Goal: Task Accomplishment & Management: Complete application form

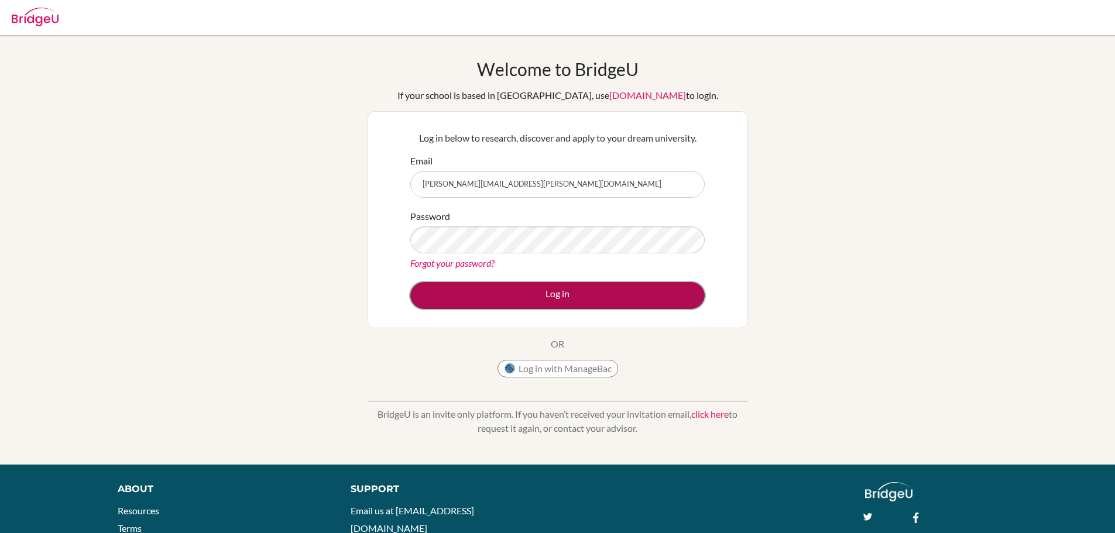
click at [480, 291] on button "Log in" at bounding box center [557, 295] width 294 height 27
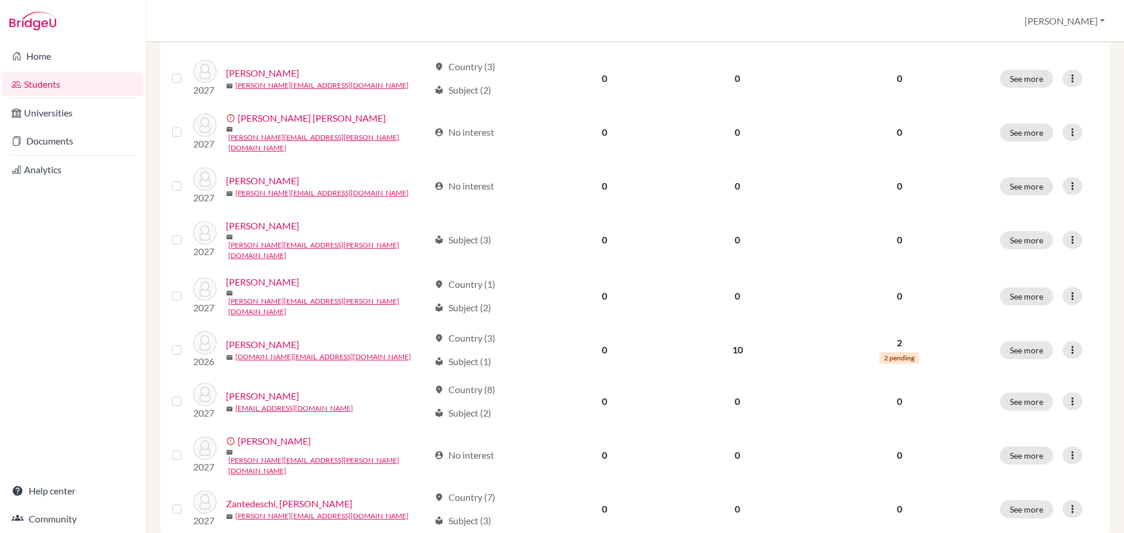
scroll to position [709, 0]
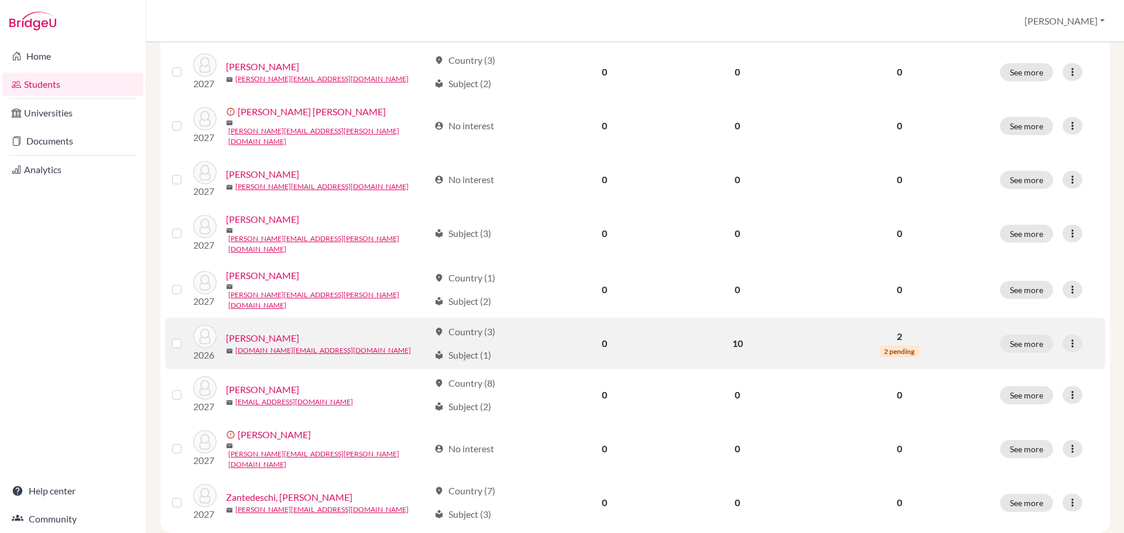
click at [265, 331] on link "Wang, Xuanya" at bounding box center [262, 338] width 73 height 14
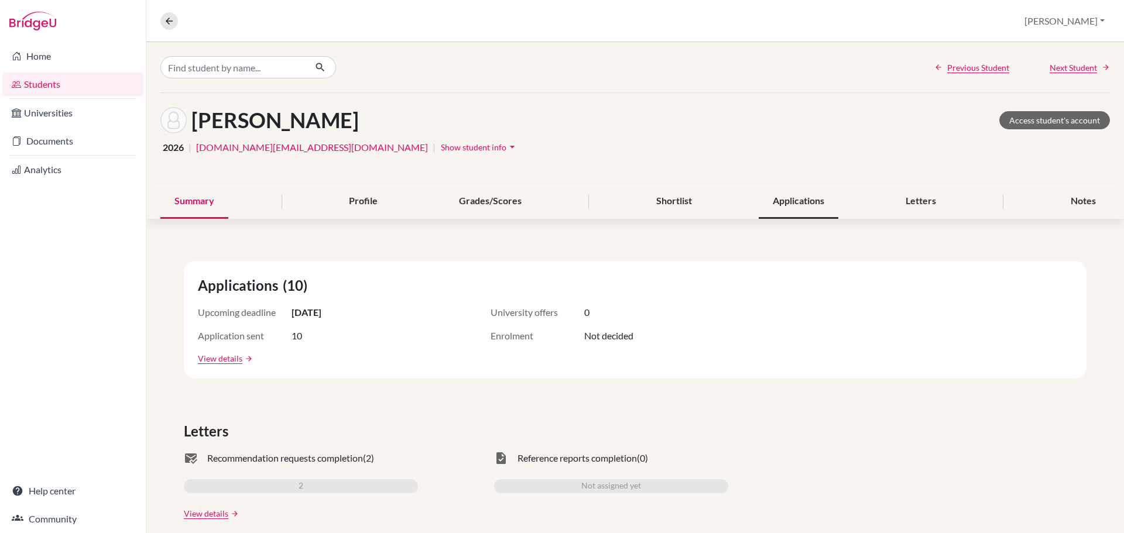
click at [802, 205] on div "Applications" at bounding box center [799, 201] width 80 height 35
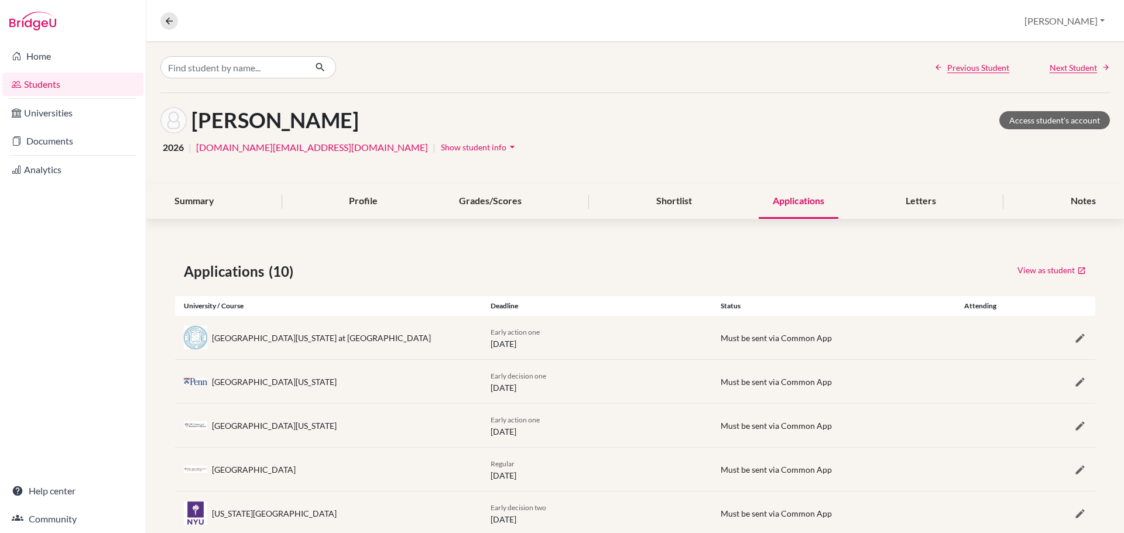
click at [946, 205] on div "Summary Profile Grades/Scores Shortlist Applications Letters Notes" at bounding box center [634, 201] width 949 height 35
click at [922, 205] on div "Letters" at bounding box center [920, 201] width 59 height 35
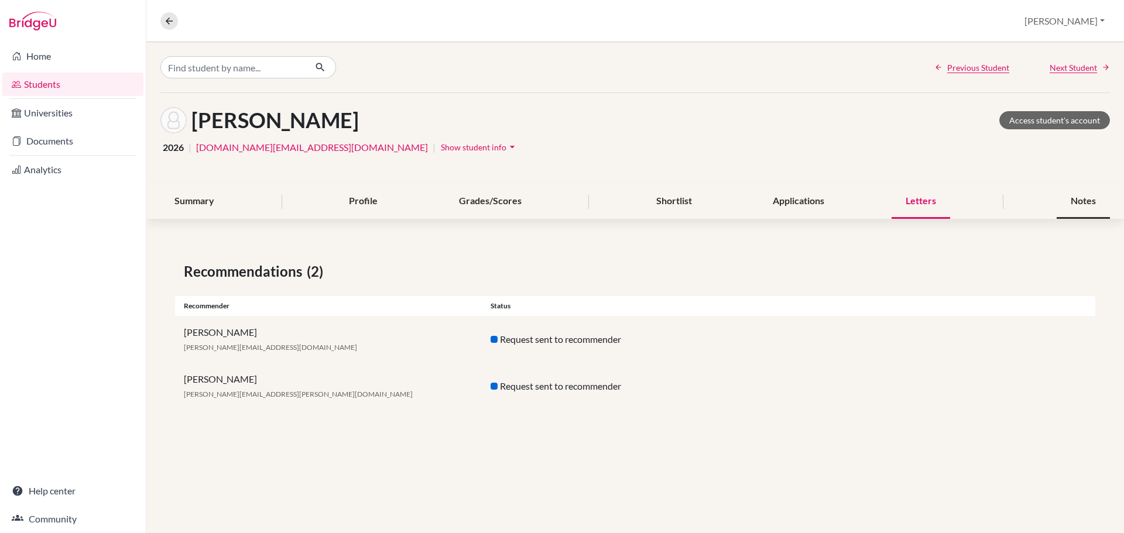
click at [1085, 193] on div "Notes" at bounding box center [1083, 201] width 53 height 35
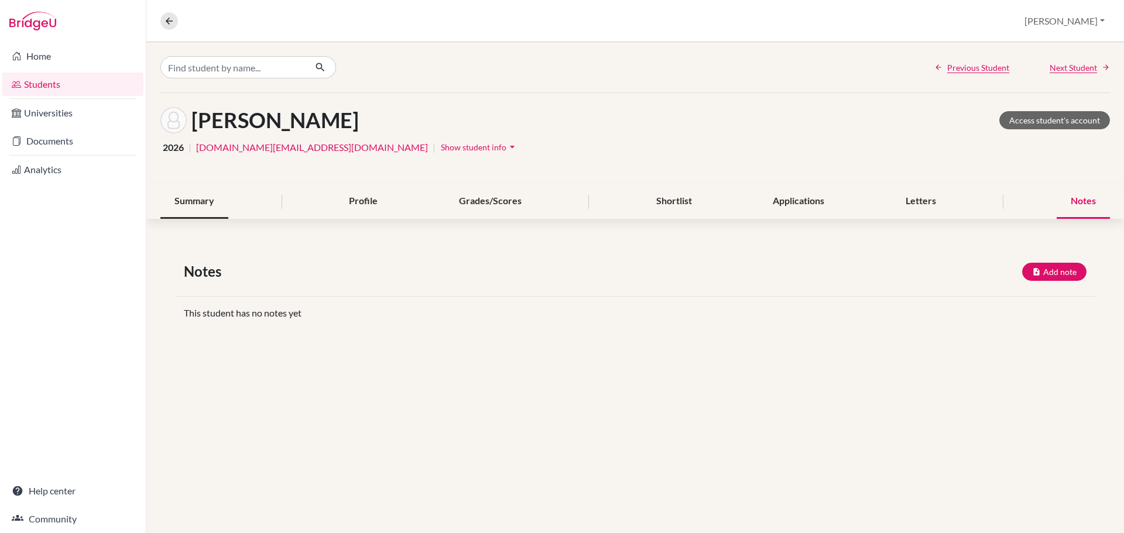
click at [207, 203] on div "Summary" at bounding box center [194, 201] width 68 height 35
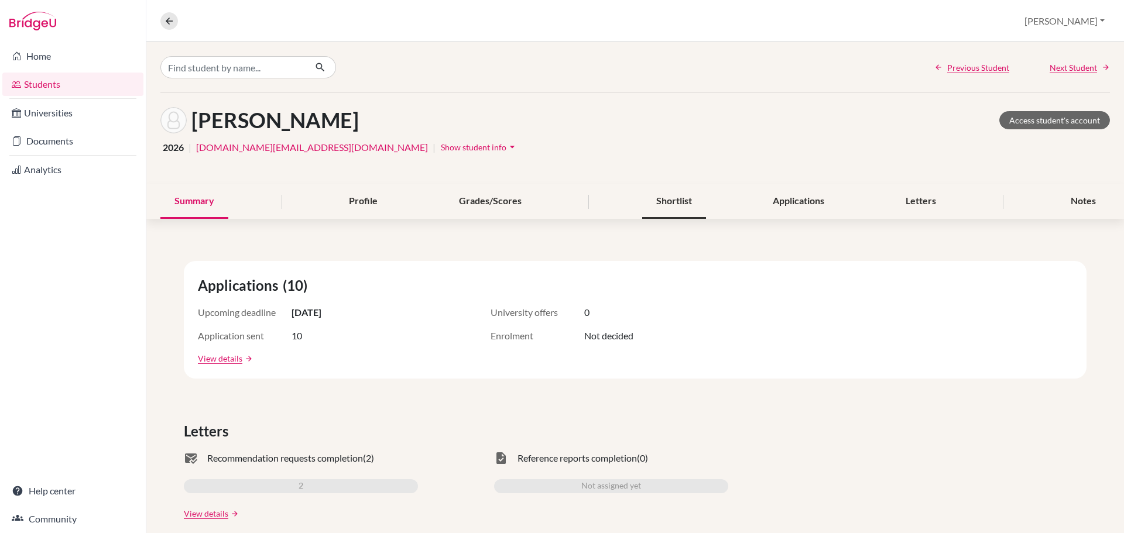
click at [650, 207] on div "Shortlist" at bounding box center [674, 201] width 64 height 35
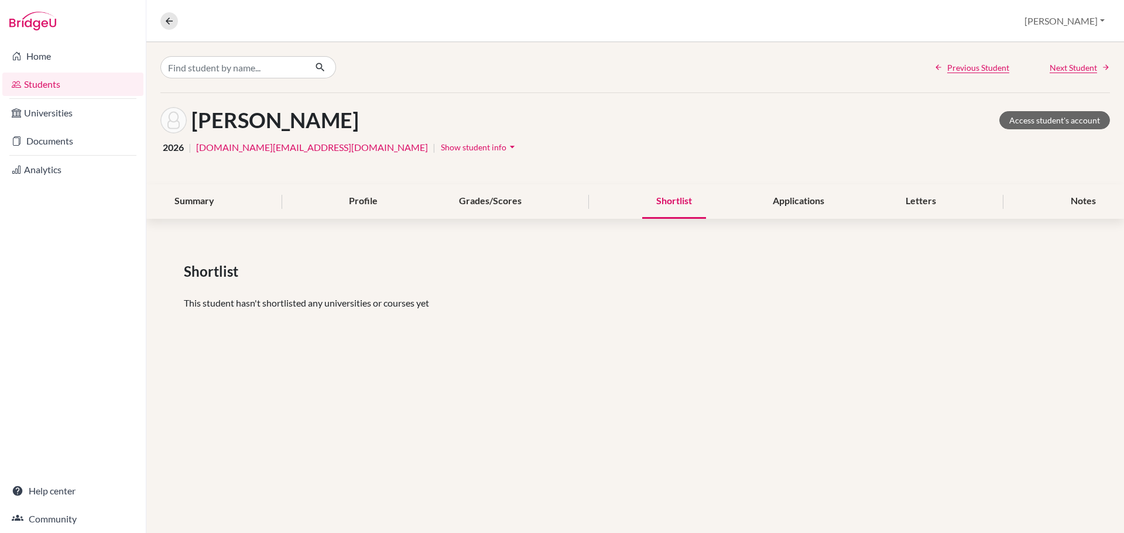
click at [402, 355] on div "Previous Student Next Student Wang, Xuanya Access student's account 2026 | xuan…" at bounding box center [635, 287] width 978 height 491
click at [790, 201] on div "Applications" at bounding box center [799, 201] width 80 height 35
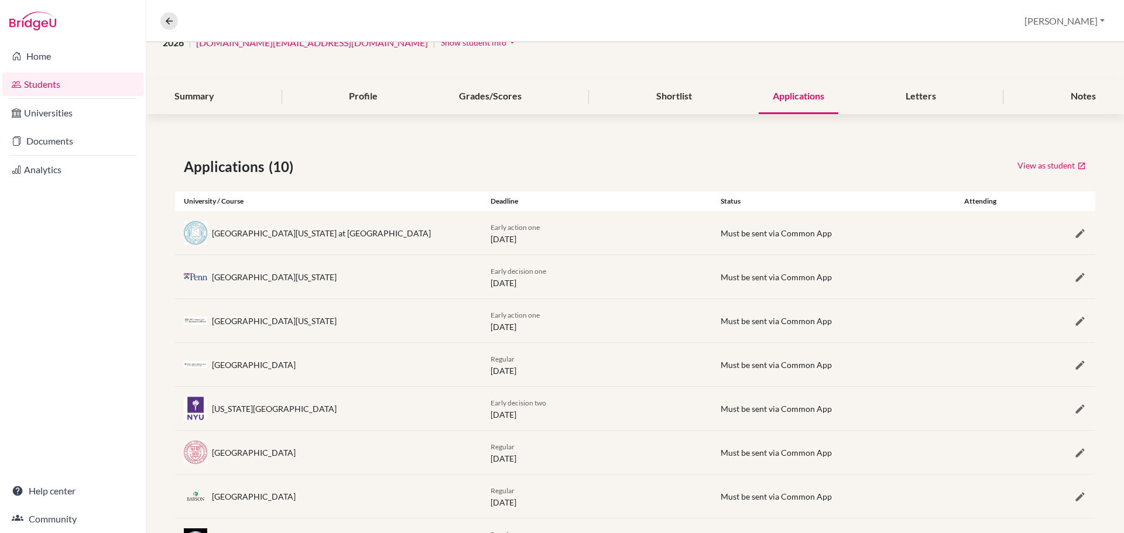
scroll to position [117, 0]
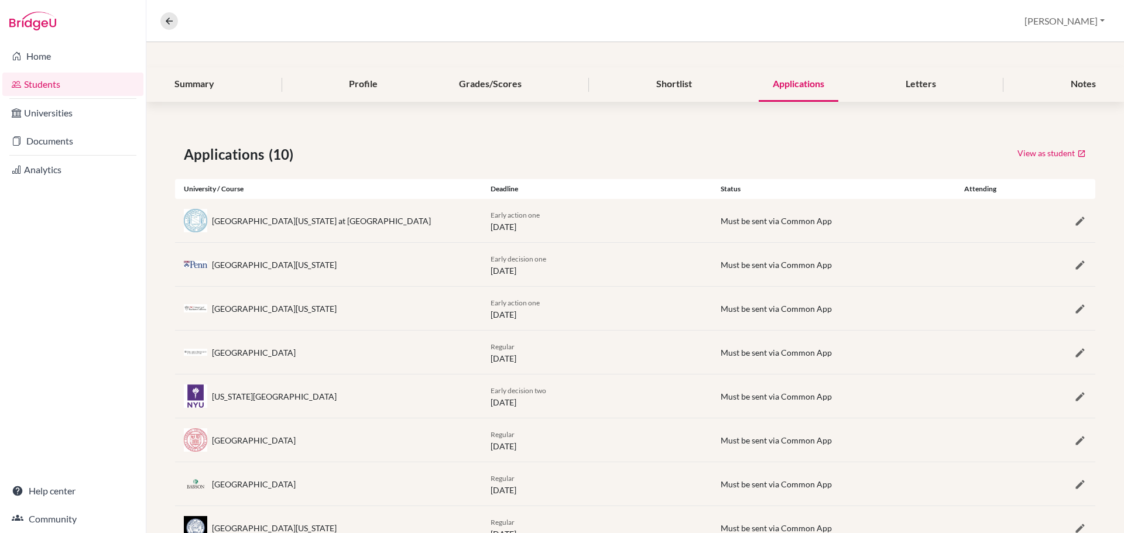
click at [307, 215] on div "[GEOGRAPHIC_DATA][US_STATE] at [GEOGRAPHIC_DATA]" at bounding box center [321, 221] width 219 height 12
click at [321, 220] on div "[GEOGRAPHIC_DATA][US_STATE] at [GEOGRAPHIC_DATA]" at bounding box center [321, 221] width 219 height 12
click at [524, 229] on div "Early action one 15 October 2025" at bounding box center [597, 220] width 230 height 25
click at [779, 227] on div "University of North Carolina at Chapel Hill Early action one 15 October 2025 Mu…" at bounding box center [635, 220] width 920 height 43
drag, startPoint x: 850, startPoint y: 228, endPoint x: 983, endPoint y: 232, distance: 132.9
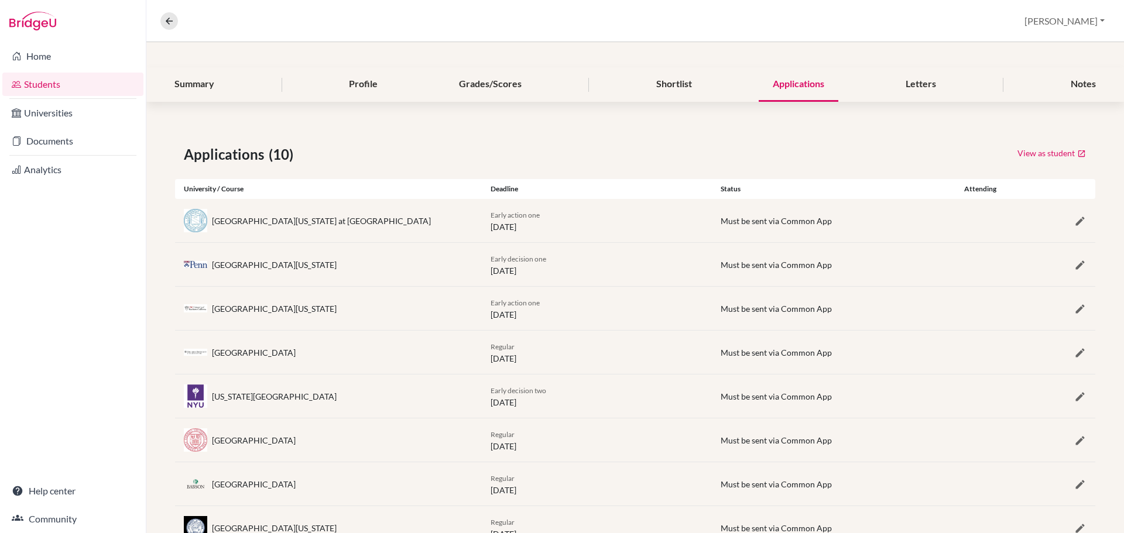
click at [865, 228] on div "University of North Carolina at Chapel Hill Early action one 15 October 2025 Mu…" at bounding box center [635, 220] width 920 height 43
click at [1074, 221] on icon "button" at bounding box center [1080, 221] width 12 height 12
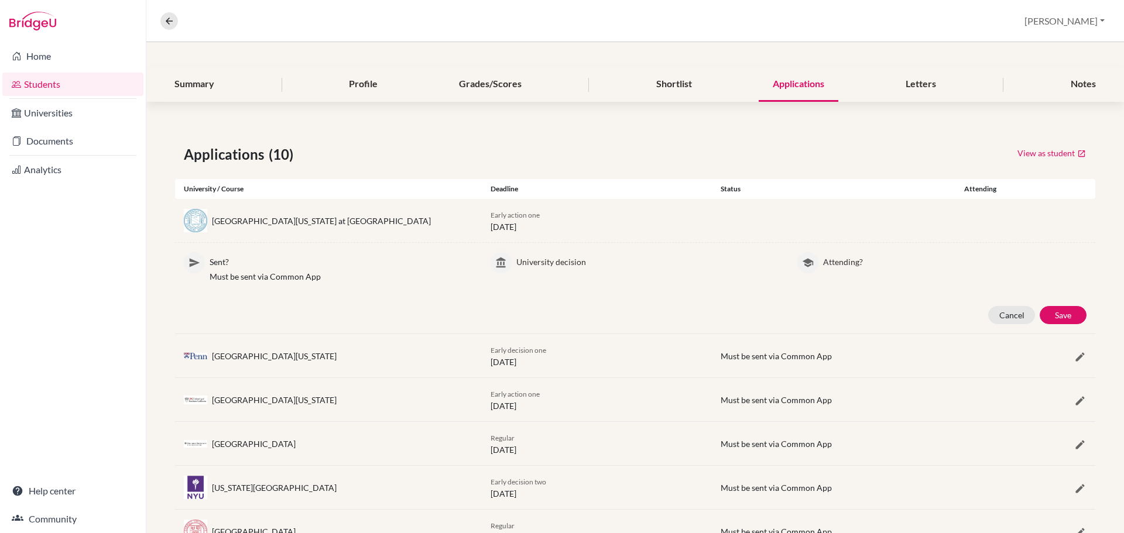
scroll to position [0, 0]
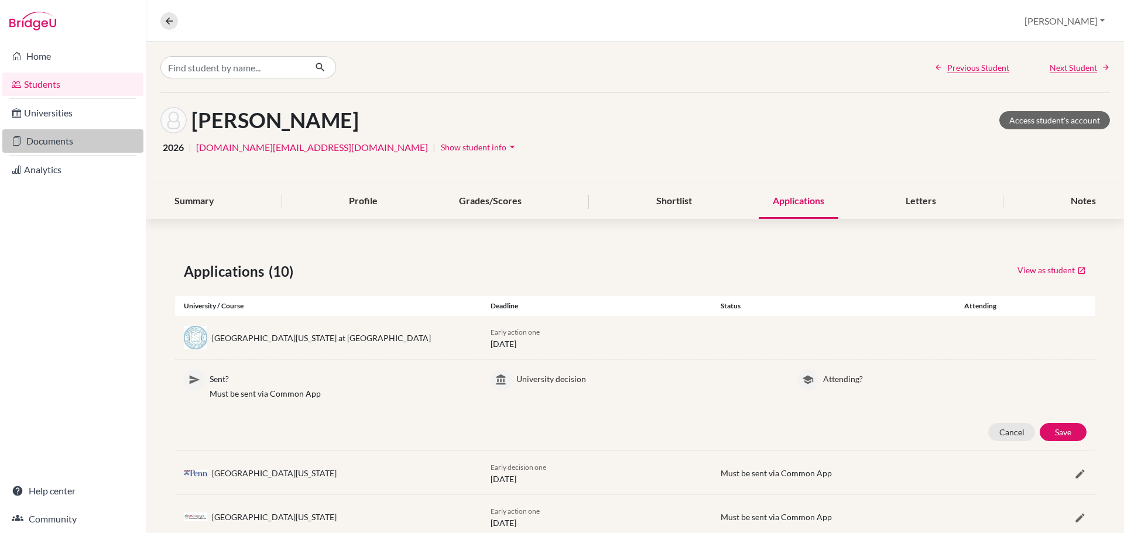
click at [62, 144] on link "Documents" at bounding box center [72, 140] width 141 height 23
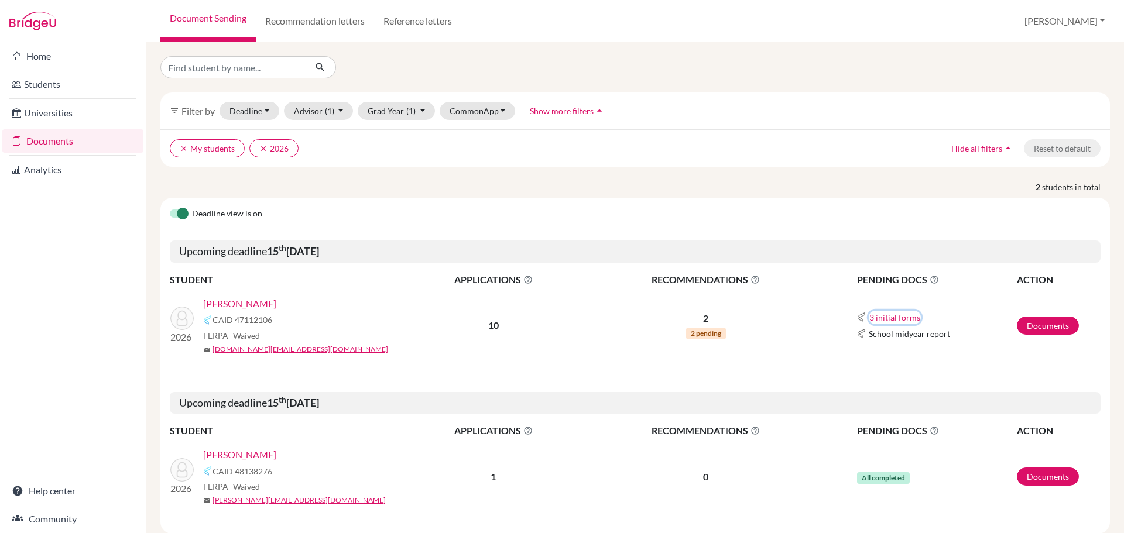
click at [894, 319] on button "3 initial forms" at bounding box center [895, 317] width 52 height 13
click at [933, 355] on div "Early decision agreement" at bounding box center [921, 354] width 102 height 12
click at [1028, 327] on link "Documents" at bounding box center [1048, 326] width 62 height 18
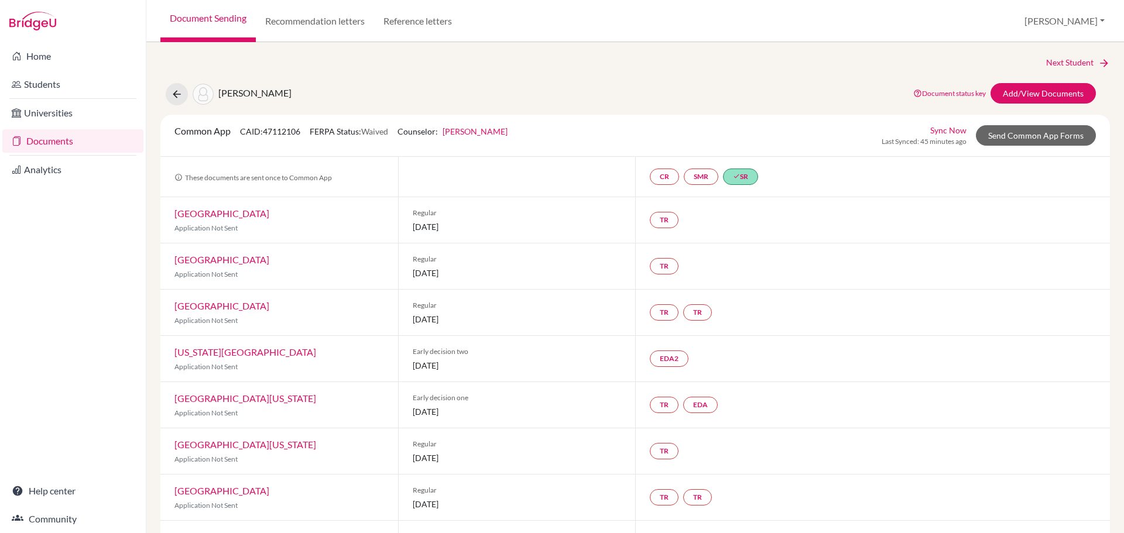
scroll to position [59, 0]
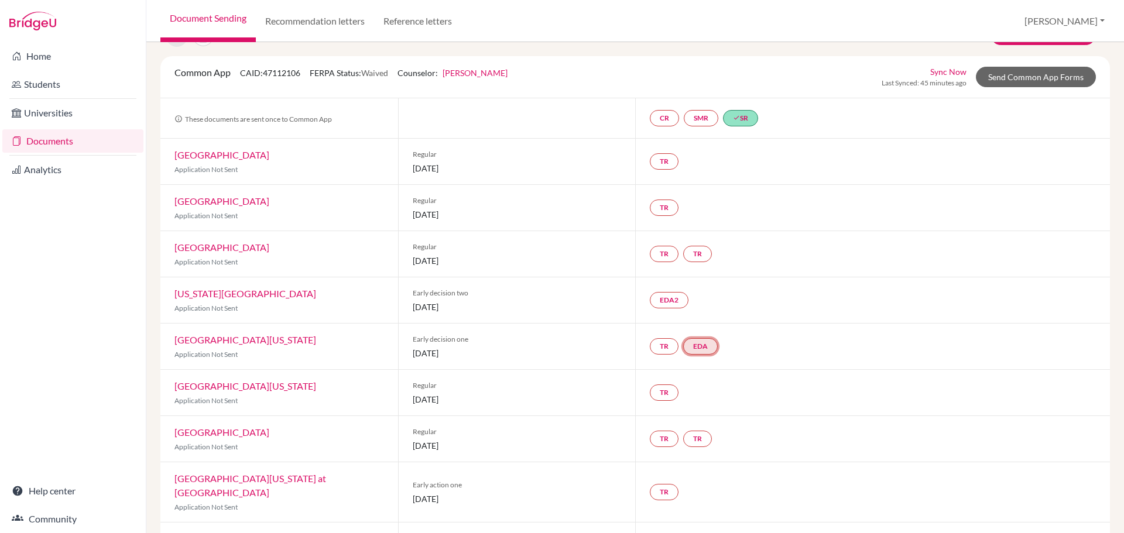
click at [694, 342] on link "EDA" at bounding box center [700, 346] width 35 height 16
click at [697, 309] on link "Early decision agreement" at bounding box center [701, 311] width 91 height 10
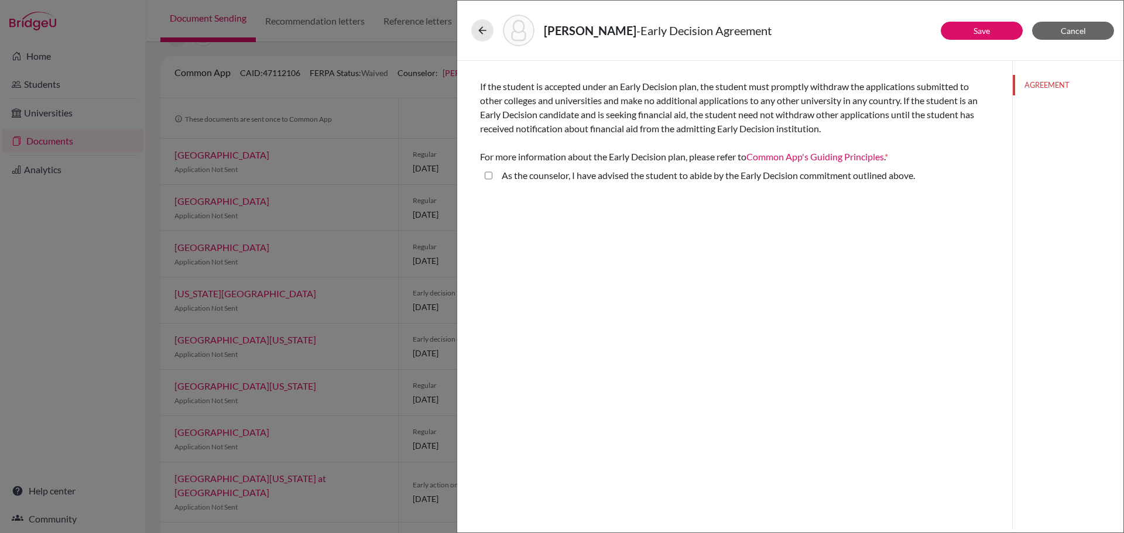
click at [722, 171] on label "As the counselor, I have advised the student to abide by the Early Decision com…" at bounding box center [708, 176] width 413 height 14
click at [492, 171] on above\ "As the counselor, I have advised the student to abide by the Early Decision com…" at bounding box center [489, 176] width 8 height 14
checkbox above\ "true"
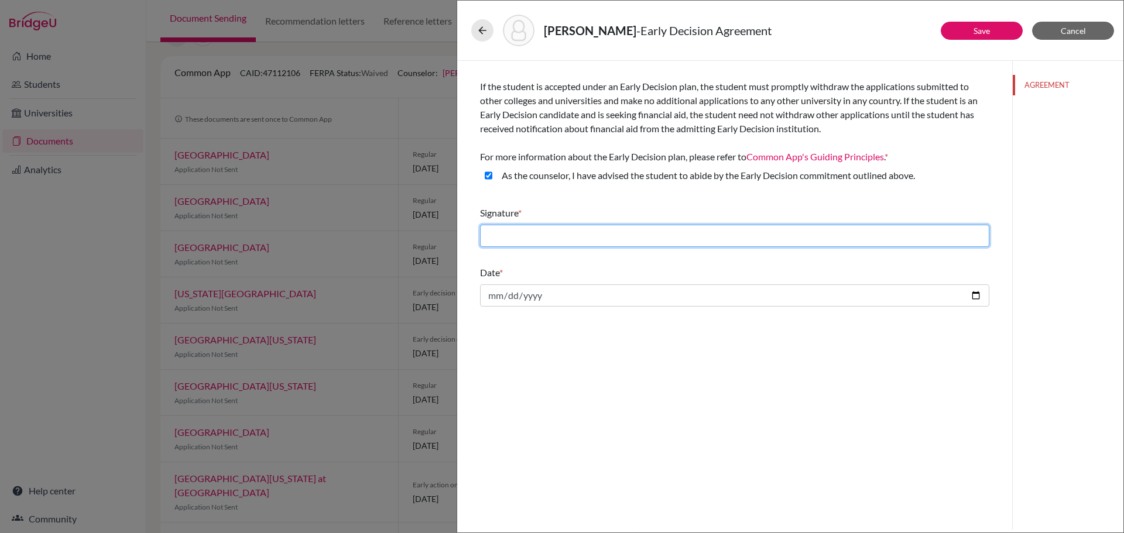
click at [680, 233] on input "text" at bounding box center [734, 236] width 509 height 22
type input "[PERSON_NAME] [PERSON_NAME]"
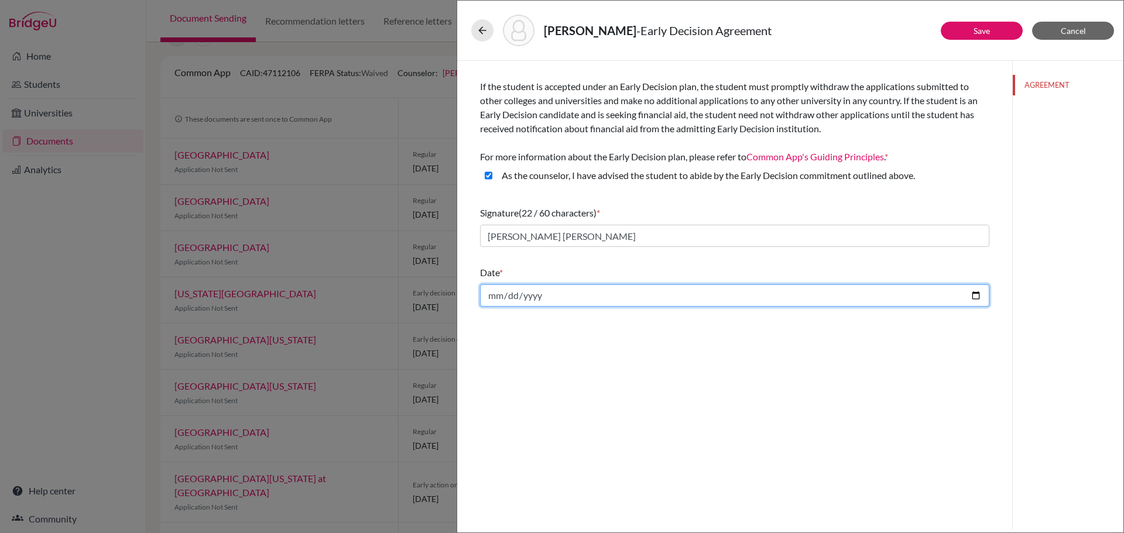
click at [975, 289] on input "date" at bounding box center [734, 295] width 509 height 22
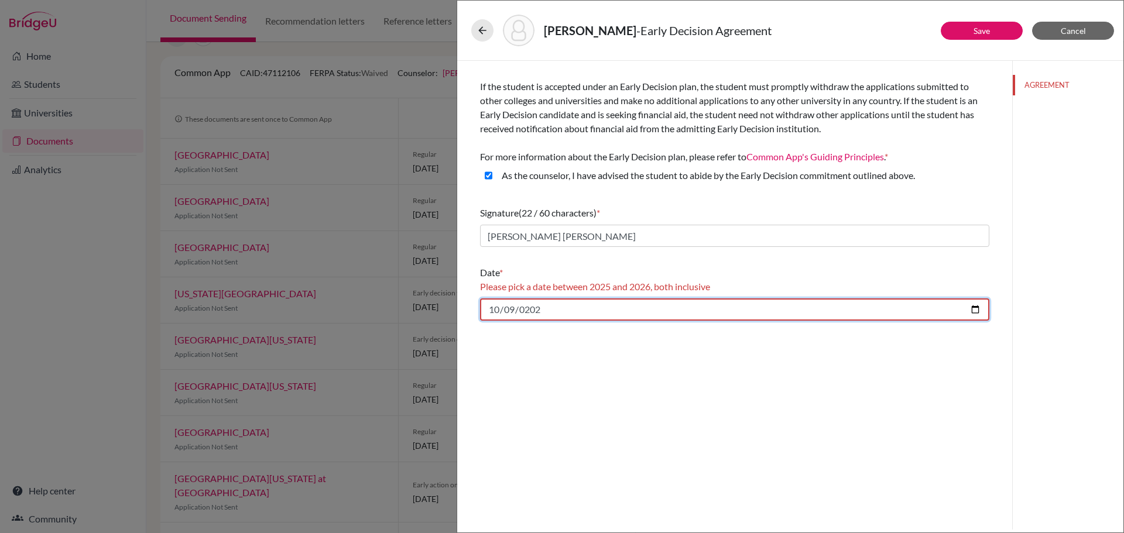
type input "[DATE]"
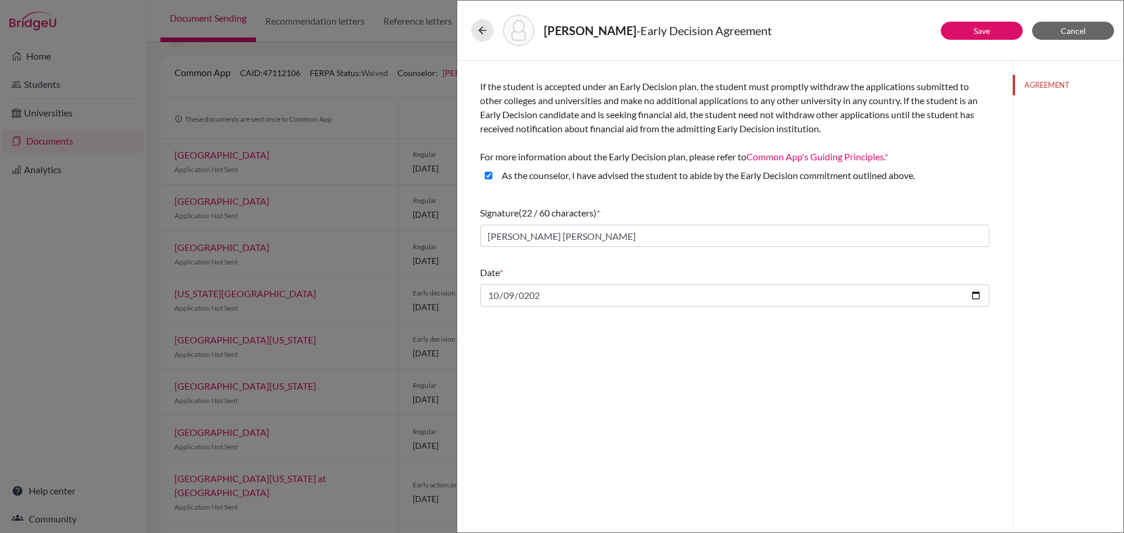
click at [650, 383] on div "If the student is accepted under an Early Decision plan, the student must promp…" at bounding box center [734, 295] width 555 height 469
click at [1002, 35] on button "Save" at bounding box center [982, 31] width 82 height 18
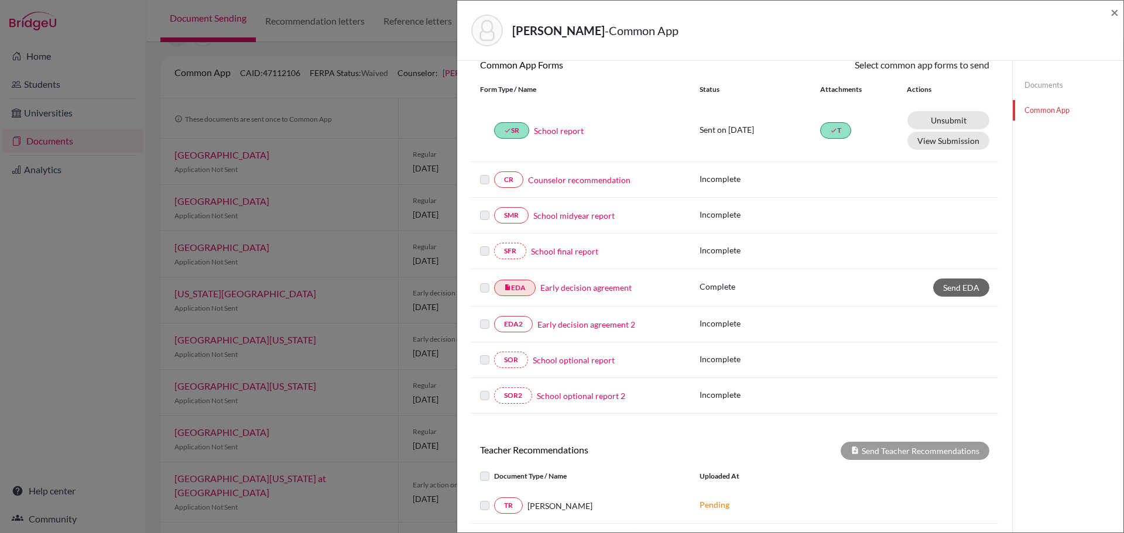
scroll to position [117, 0]
click at [512, 323] on link "EDA2" at bounding box center [513, 323] width 39 height 16
click at [607, 321] on link "Early decision agreement 2" at bounding box center [586, 324] width 98 height 12
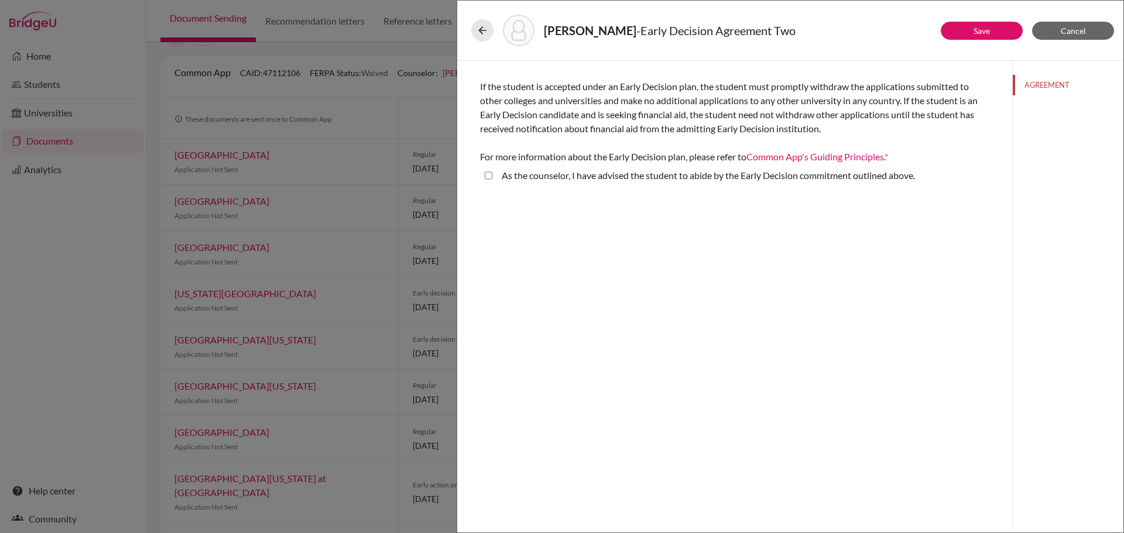
click at [599, 174] on label "As the counselor, I have advised the student to abide by the Early Decision com…" at bounding box center [708, 176] width 413 height 14
click at [492, 174] on above\ "As the counselor, I have advised the student to abide by the Early Decision com…" at bounding box center [489, 176] width 8 height 14
checkbox above\ "true"
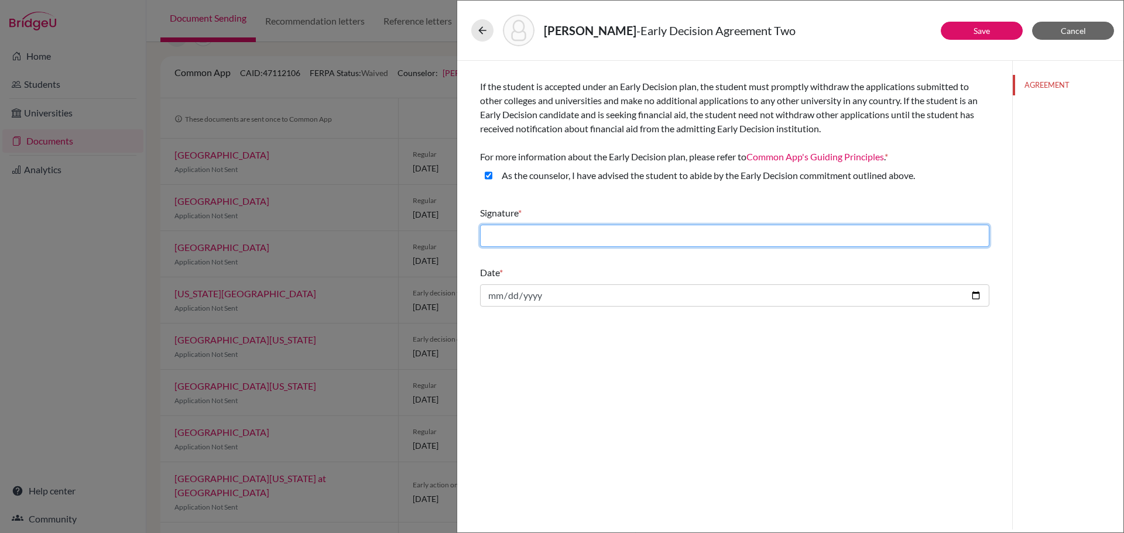
click at [550, 232] on input "text" at bounding box center [734, 236] width 509 height 22
type input "[PERSON_NAME] [PERSON_NAME]"
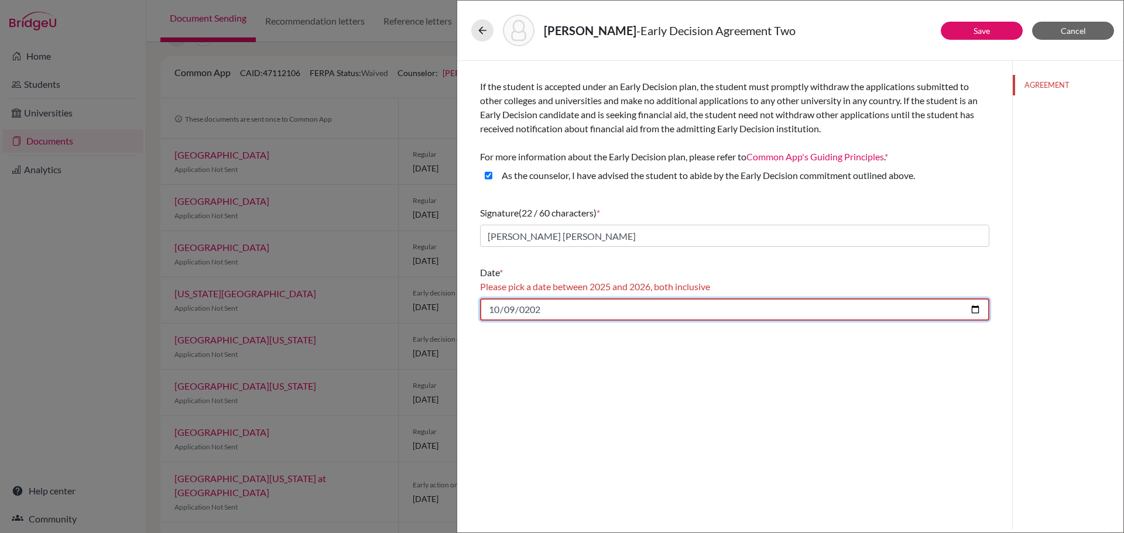
type input "[DATE]"
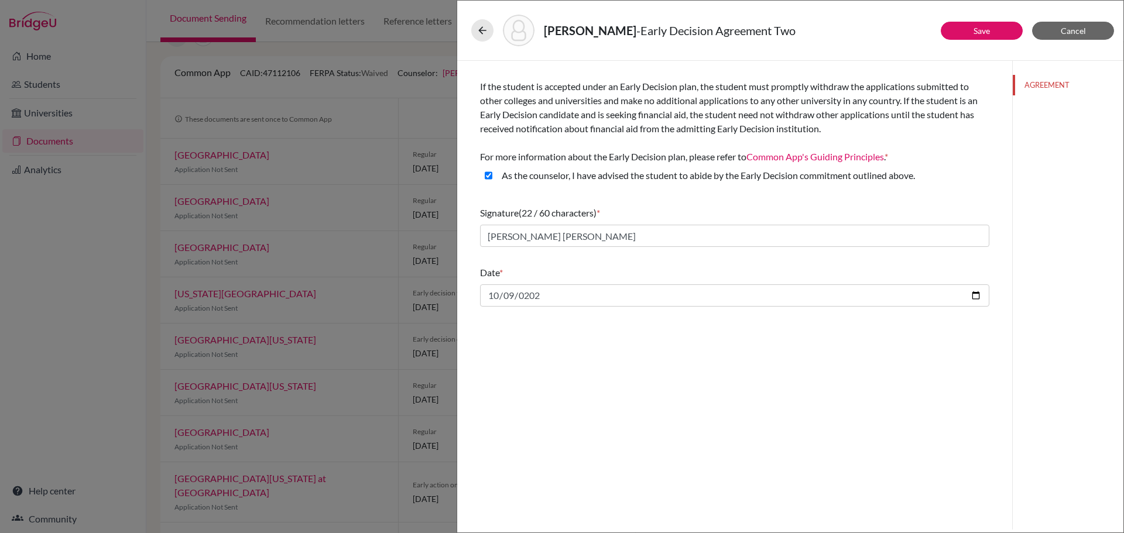
click at [856, 416] on div "If the student is accepted under an Early Decision plan, the student must promp…" at bounding box center [734, 295] width 555 height 469
click at [999, 37] on button "Save" at bounding box center [982, 31] width 82 height 18
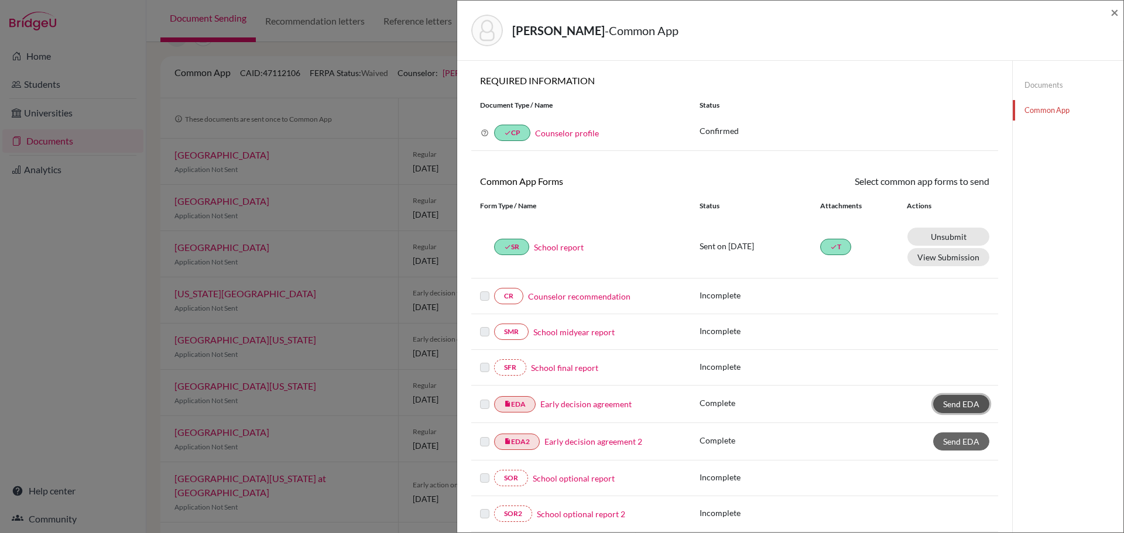
click at [965, 403] on span "Send EDA" at bounding box center [961, 404] width 36 height 10
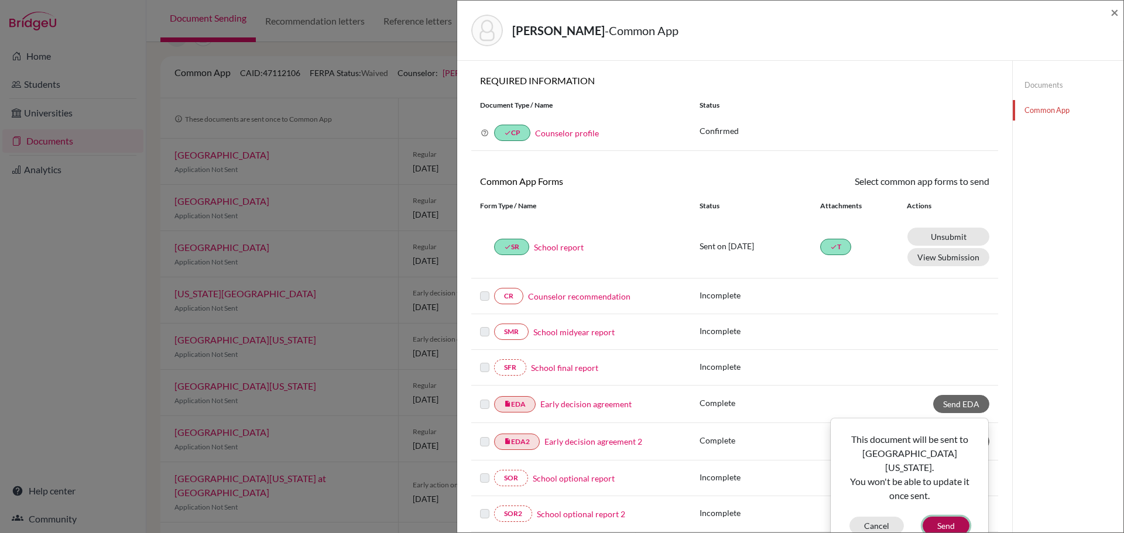
click at [947, 517] on button "Send" at bounding box center [945, 526] width 47 height 18
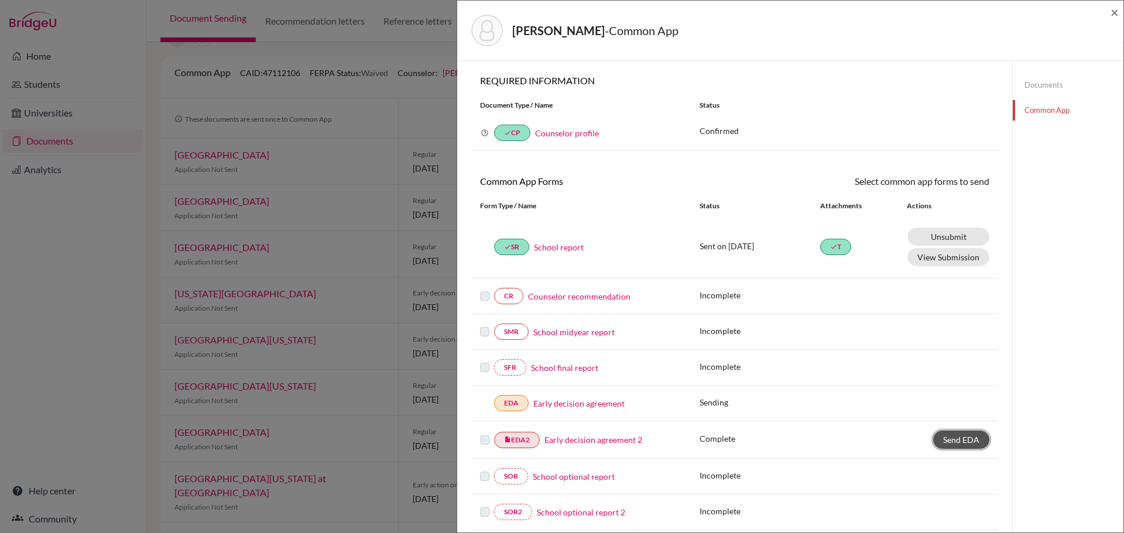
click at [965, 442] on span "Send EDA" at bounding box center [961, 440] width 36 height 10
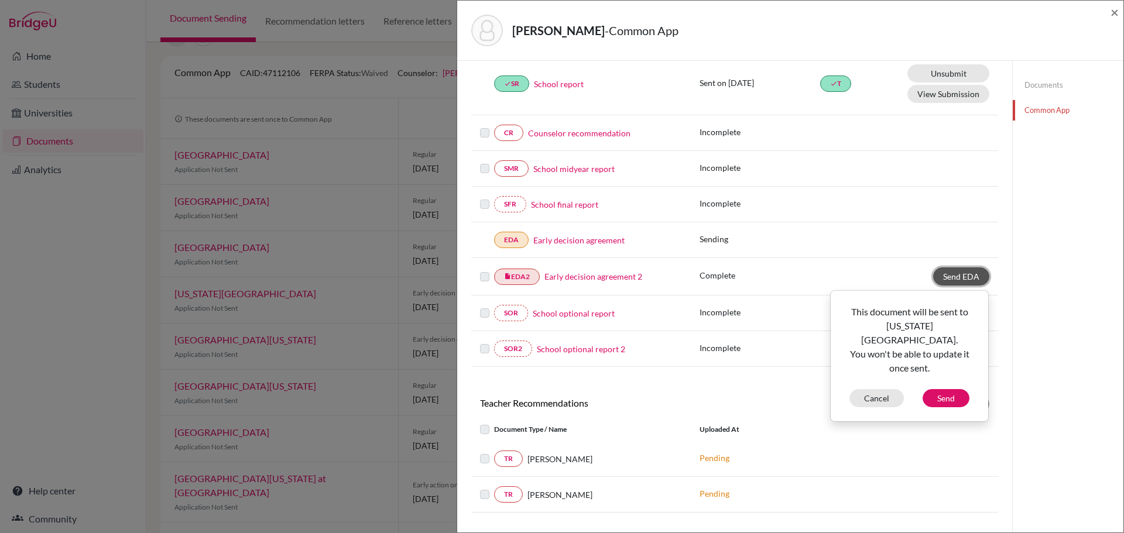
scroll to position [176, 0]
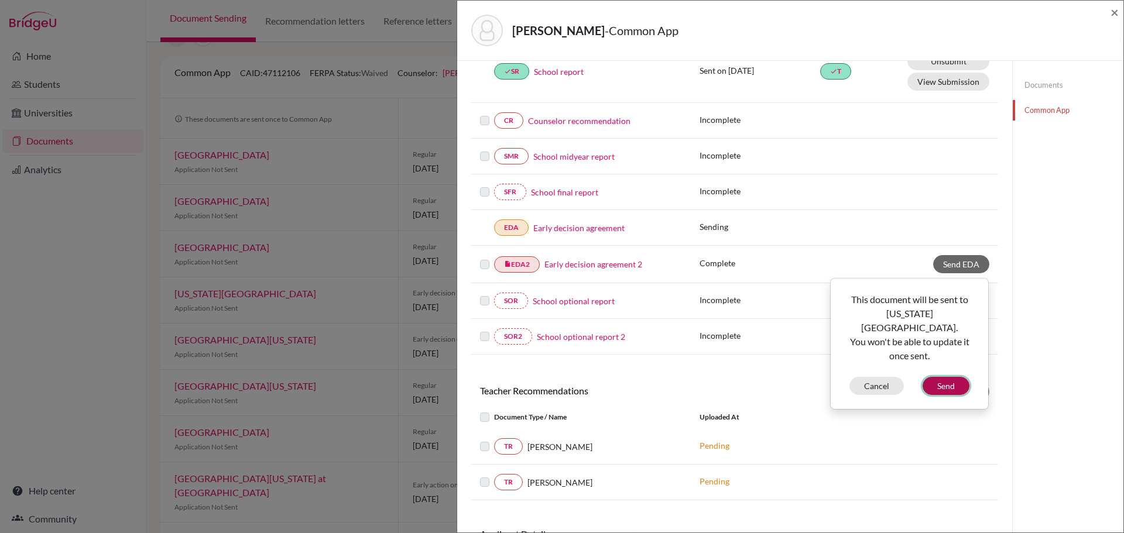
click at [948, 377] on button "Send" at bounding box center [945, 386] width 47 height 18
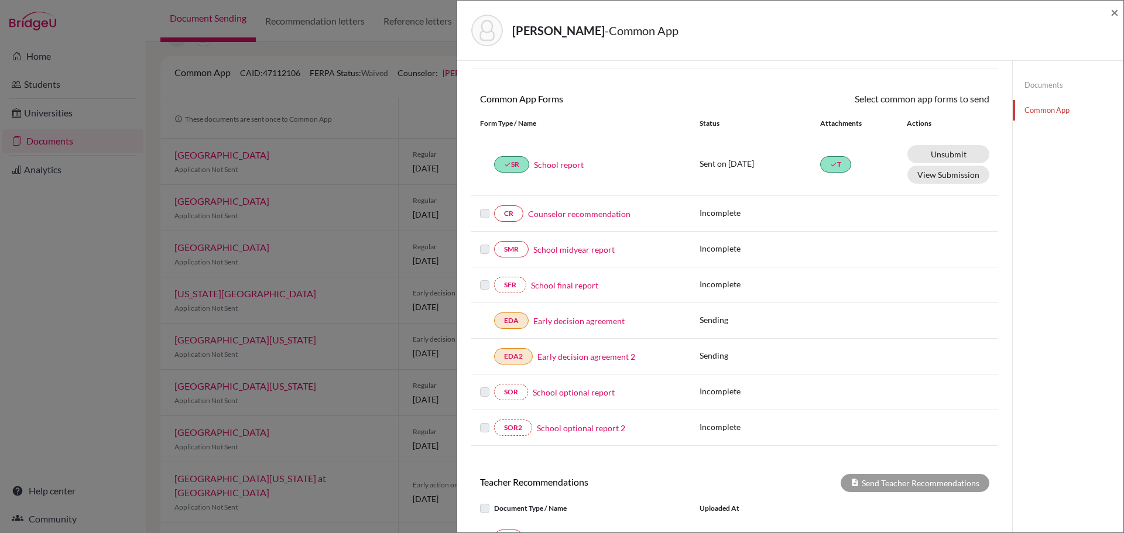
scroll to position [0, 0]
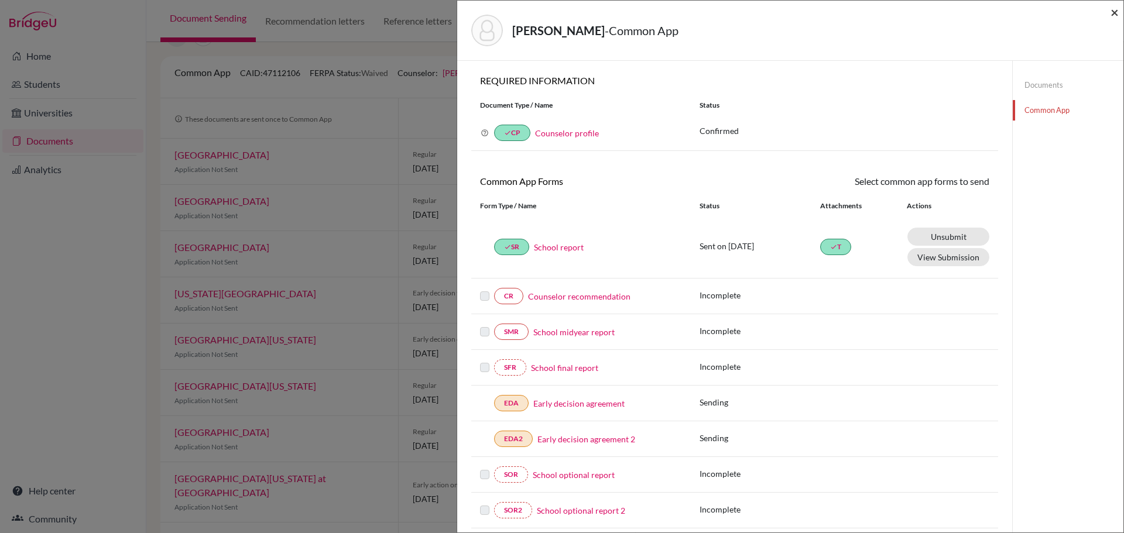
click at [1112, 11] on span "×" at bounding box center [1114, 12] width 8 height 17
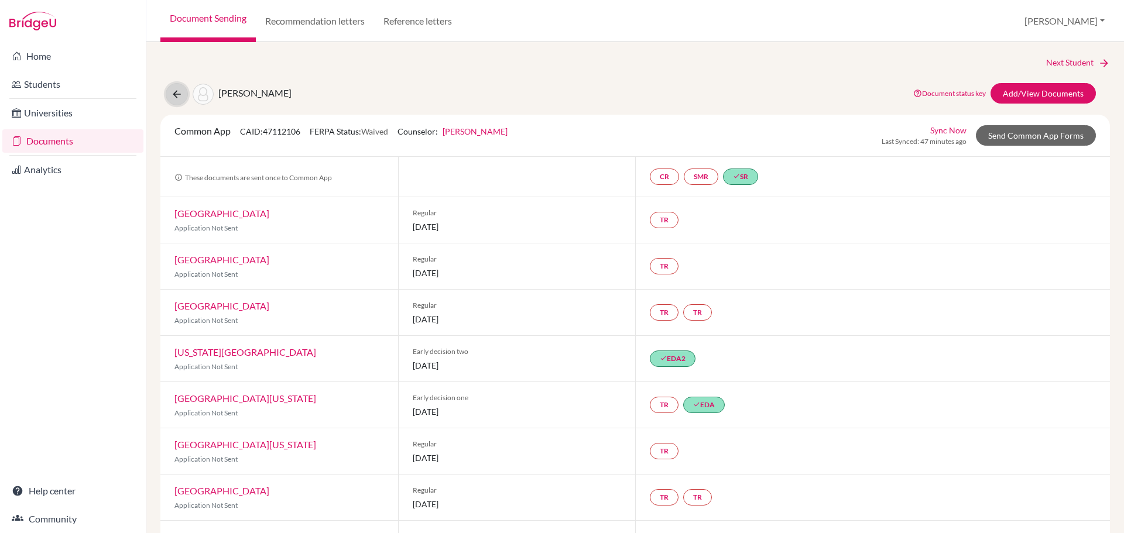
click at [174, 98] on icon at bounding box center [177, 94] width 12 height 12
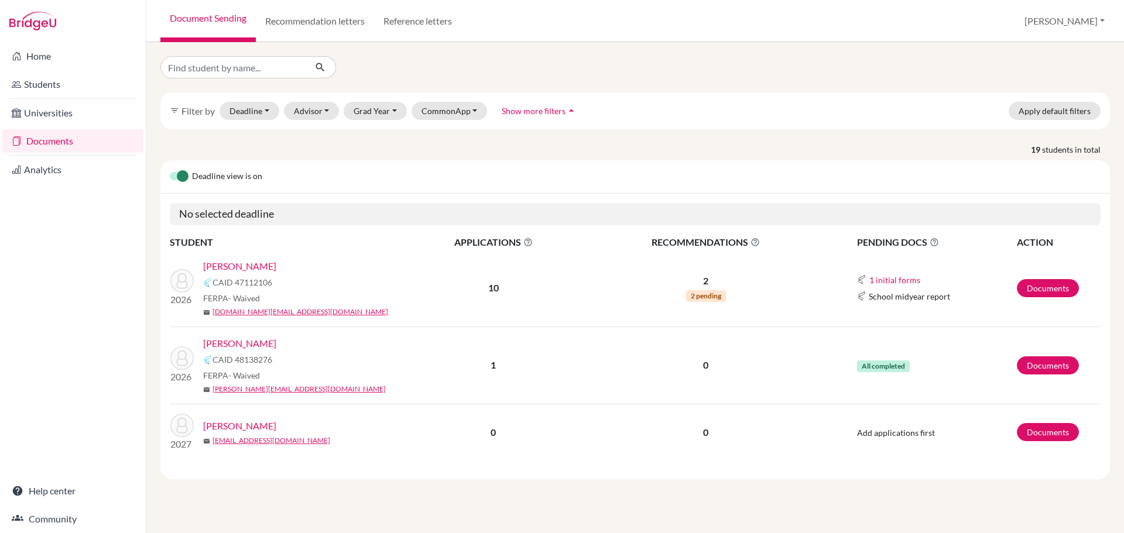
click at [249, 345] on link "Abusrewil, Adam" at bounding box center [239, 344] width 73 height 14
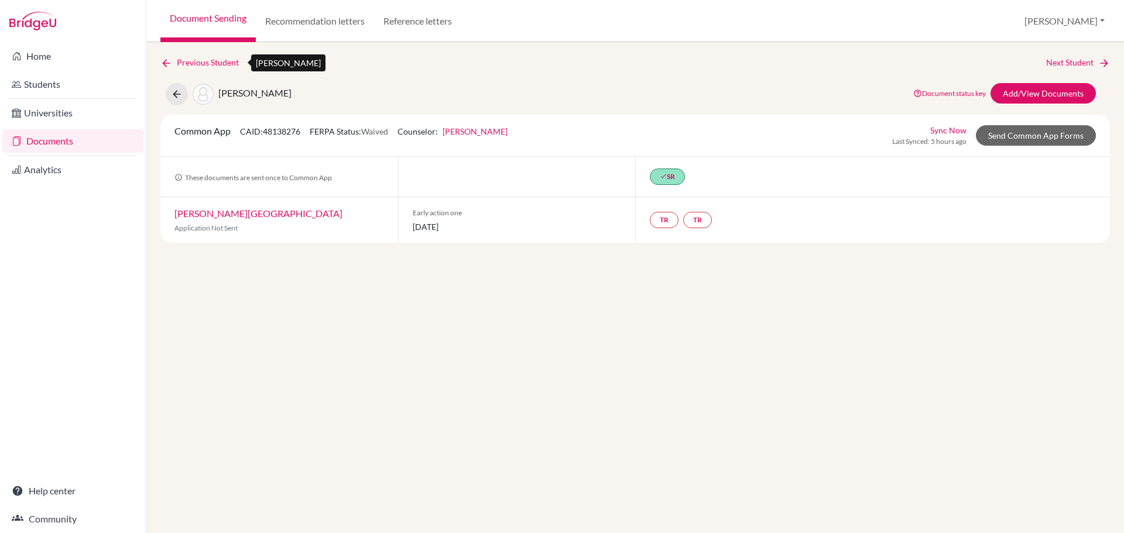
click at [225, 64] on link "Previous Student" at bounding box center [204, 62] width 88 height 13
